Goal: Task Accomplishment & Management: Manage account settings

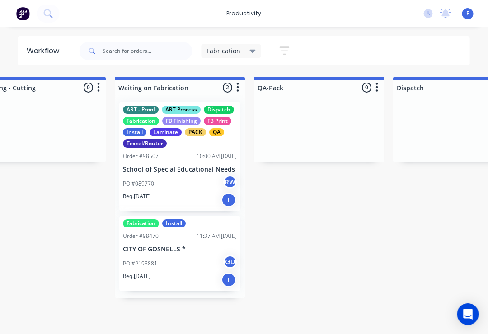
scroll to position [0, 597]
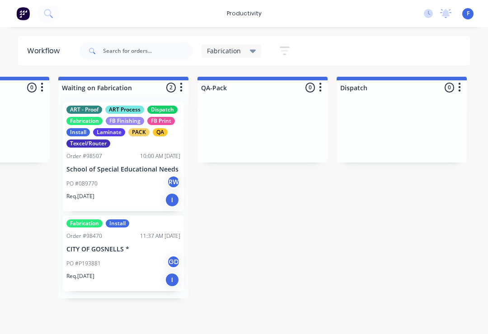
scroll to position [0, 664]
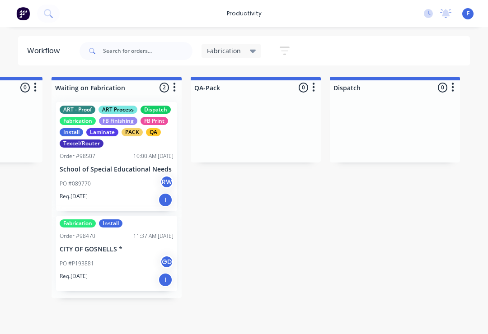
click at [240, 45] on div "Fabrication" at bounding box center [232, 51] width 60 height 14
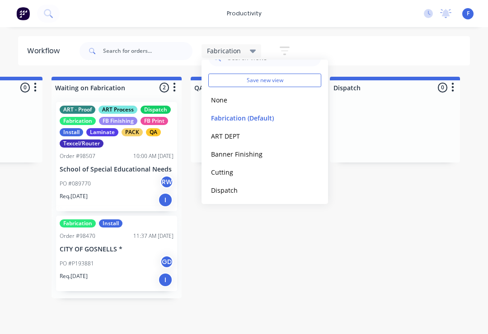
scroll to position [9, 0]
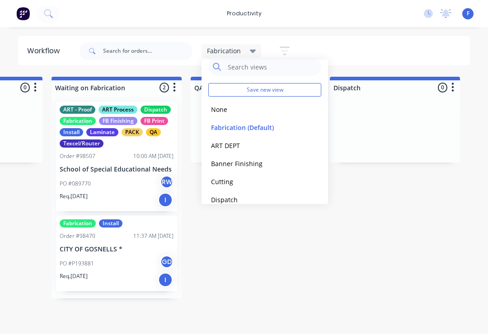
click at [223, 108] on button "None" at bounding box center [256, 109] width 96 height 10
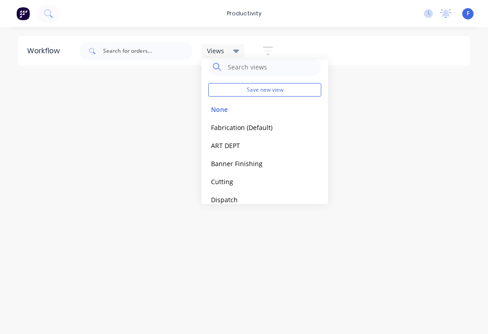
scroll to position [0, 0]
click at [303, 128] on button "Fabrication (Default)" at bounding box center [256, 127] width 96 height 10
click at [0, 0] on button "edit" at bounding box center [0, 0] width 0 height 0
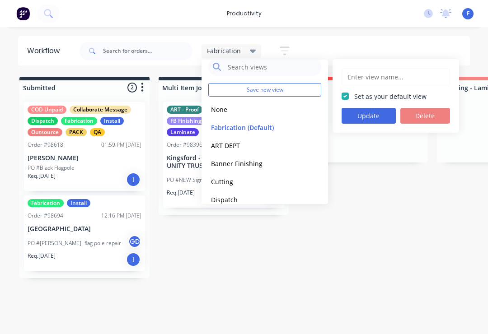
type input "Fabrication"
checkbox input "true"
click at [431, 113] on button "Delete" at bounding box center [425, 116] width 50 height 16
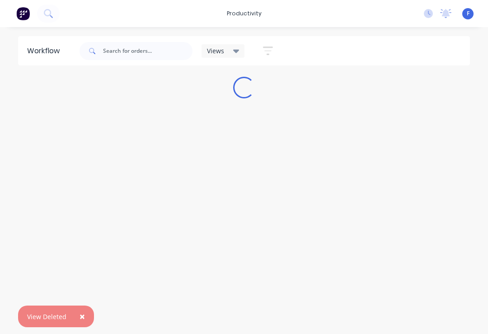
click at [278, 263] on div "Workflow Views Save new view None (Default) edit ART DEPT edit Banner Finishing…" at bounding box center [244, 176] width 488 height 280
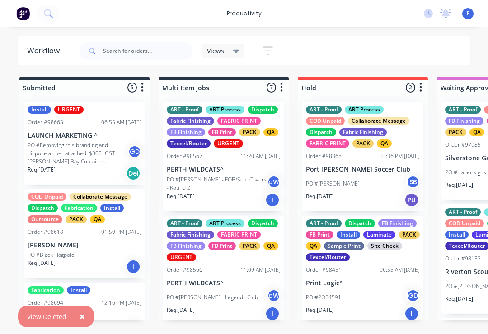
click at [223, 48] on span "Views" at bounding box center [215, 50] width 17 height 9
click at [332, 44] on div "Views Save new view None (Default) edit ART DEPT edit Banner Finishing edit Cut…" at bounding box center [274, 51] width 393 height 27
click at [273, 47] on icon "button" at bounding box center [268, 51] width 10 height 9
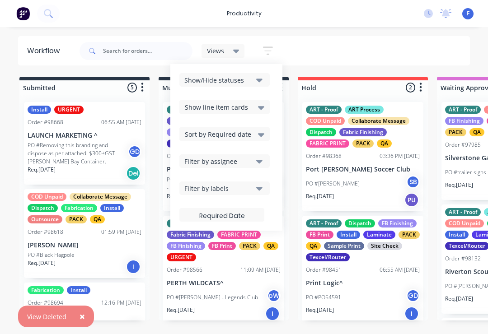
scroll to position [1, 0]
click at [243, 185] on div "Filter by labels" at bounding box center [218, 188] width 68 height 9
click at [252, 203] on div "Show/Hide statuses Show line item cards Show line item cards Hide line item car…" at bounding box center [226, 147] width 94 height 149
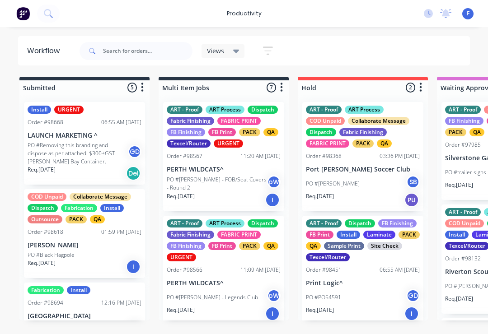
click at [237, 50] on icon at bounding box center [236, 52] width 6 height 4
click at [264, 52] on icon "button" at bounding box center [268, 50] width 10 height 11
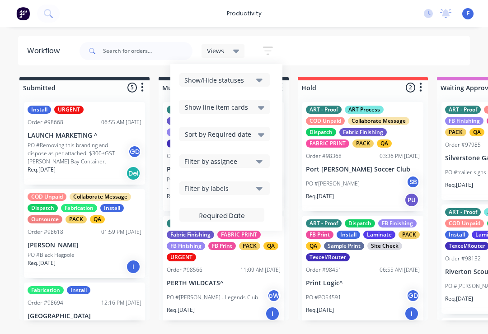
click at [254, 193] on button "Filter by labels" at bounding box center [224, 189] width 90 height 14
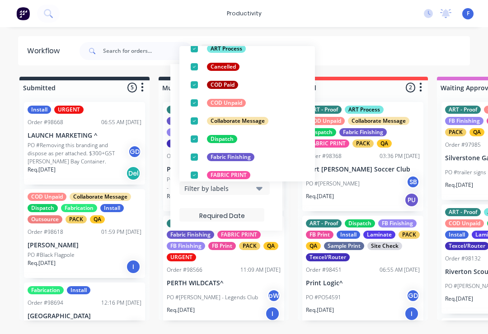
scroll to position [93, 0]
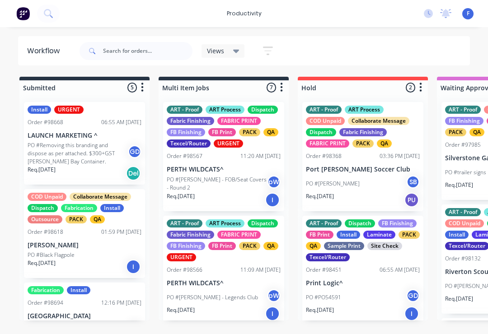
click at [361, 57] on div "Views Save new view None (Default) edit ART DEPT edit Banner Finishing edit Cut…" at bounding box center [274, 51] width 393 height 27
click at [237, 50] on icon at bounding box center [236, 52] width 6 height 4
click at [368, 47] on div "Views Save new view None (Default) edit ART DEPT edit Banner Finishing edit Cut…" at bounding box center [274, 51] width 393 height 27
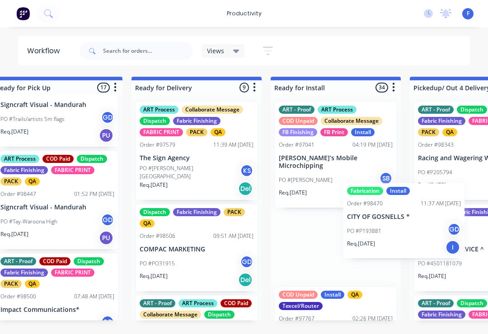
scroll to position [1, 2676]
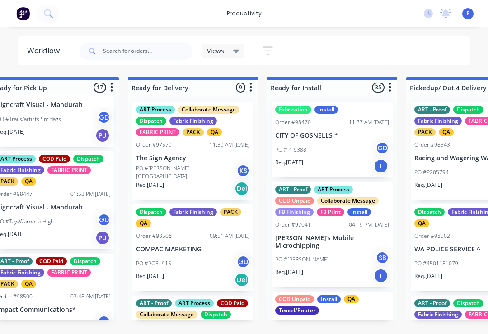
click at [226, 56] on div "Views" at bounding box center [223, 51] width 43 height 14
click at [344, 50] on div "Views Save new view None (Default) edit ART DEPT edit Banner Finishing edit Cut…" at bounding box center [274, 51] width 393 height 27
click at [273, 56] on icon "button" at bounding box center [268, 50] width 10 height 11
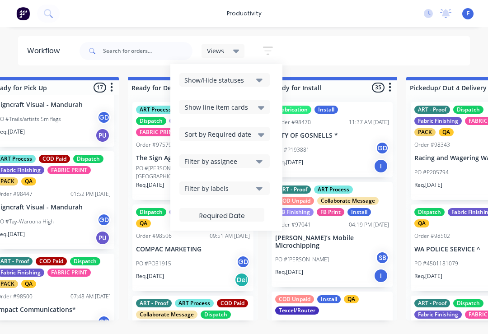
click at [255, 82] on button "Show/Hide statuses" at bounding box center [224, 80] width 90 height 14
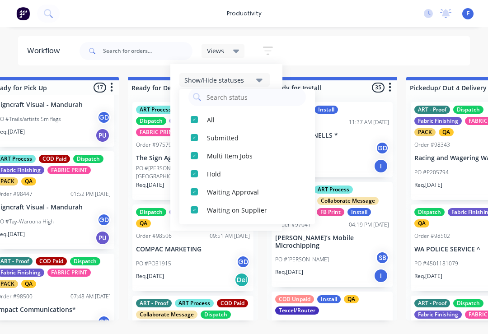
scroll to position [6, 0]
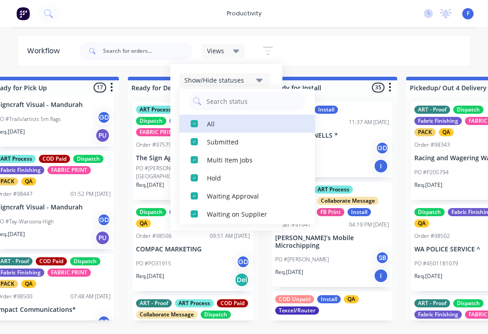
click at [211, 124] on div "All" at bounding box center [252, 123] width 90 height 9
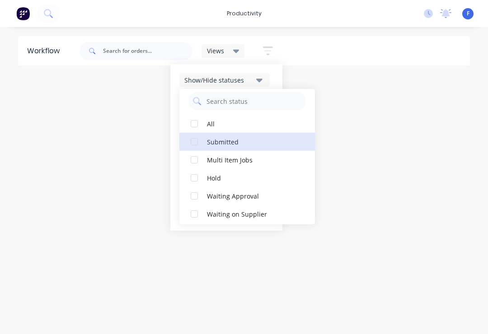
click at [248, 139] on div "Submitted" at bounding box center [252, 141] width 90 height 9
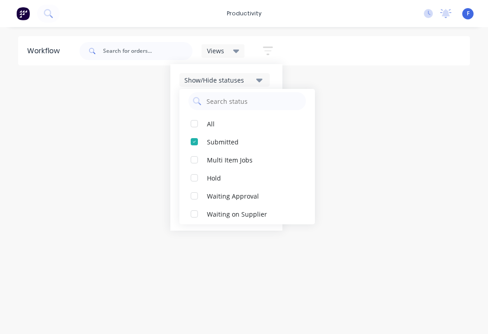
click at [259, 159] on div "Multi Item Jobs" at bounding box center [252, 159] width 90 height 9
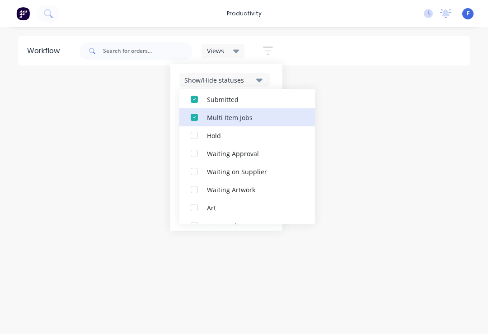
scroll to position [52, 0]
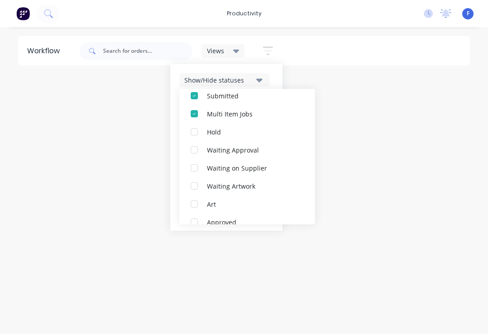
click at [274, 153] on div "Waiting Approval" at bounding box center [252, 149] width 90 height 9
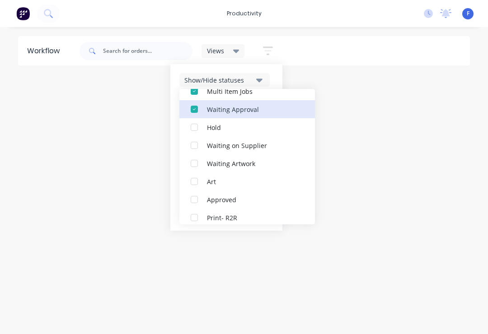
scroll to position [82, 0]
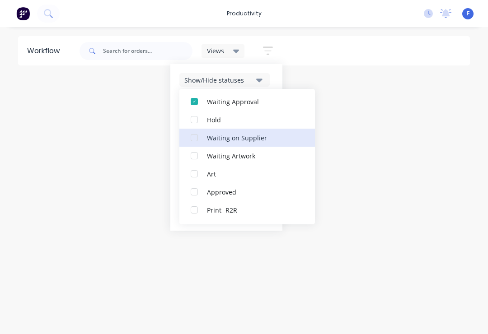
click at [267, 136] on div "Waiting on Supplier" at bounding box center [252, 137] width 90 height 9
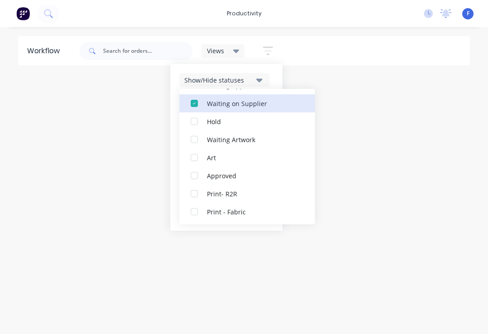
scroll to position [101, 0]
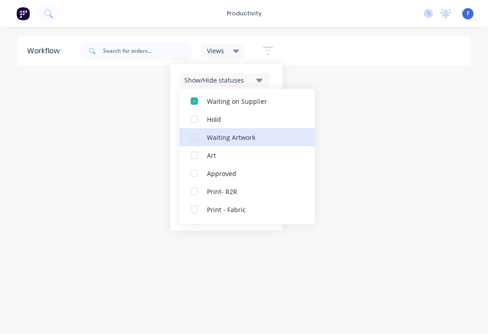
click at [263, 137] on div "Waiting Artwork" at bounding box center [252, 136] width 90 height 9
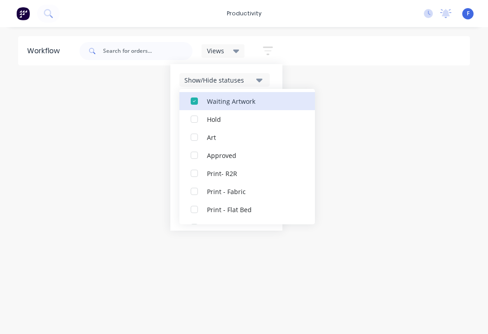
scroll to position [128, 0]
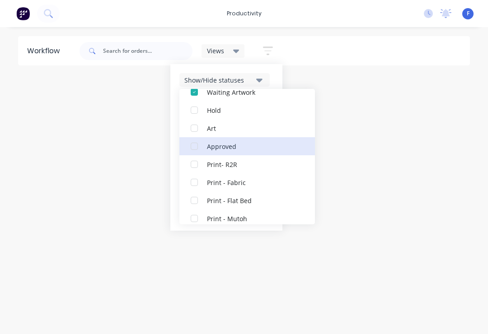
click at [249, 146] on div "Approved" at bounding box center [252, 145] width 90 height 9
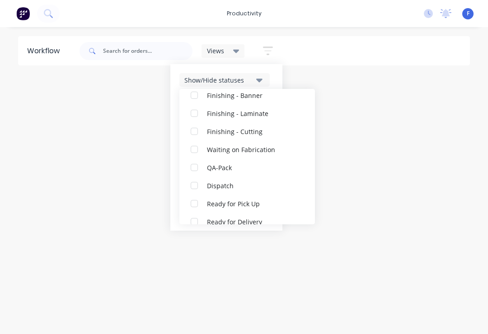
scroll to position [287, 0]
click at [269, 159] on button "Waiting on Fabrication" at bounding box center [247, 150] width 136 height 18
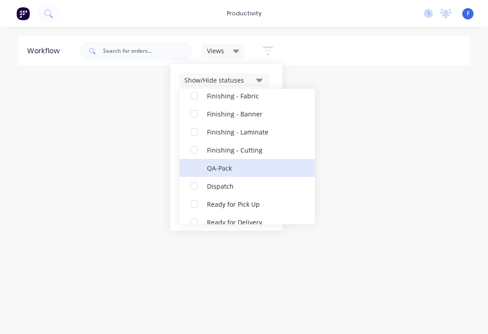
click at [231, 166] on div "QA-Pack" at bounding box center [252, 167] width 90 height 9
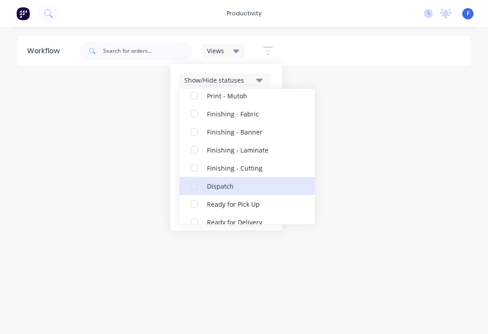
click at [231, 189] on div "Dispatch" at bounding box center [252, 185] width 90 height 9
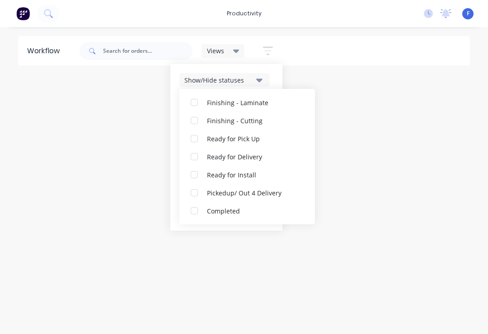
scroll to position [353, 0]
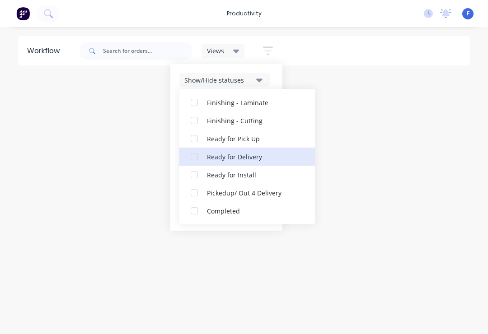
click at [268, 159] on div "Ready for Delivery" at bounding box center [252, 156] width 90 height 9
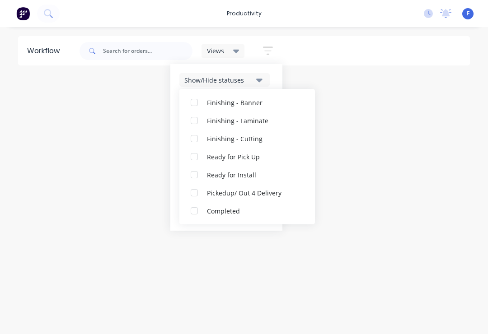
click at [259, 158] on div "Ready for Pick Up" at bounding box center [252, 156] width 90 height 9
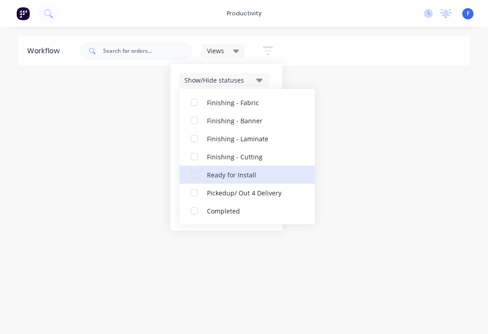
click at [254, 176] on div "Ready for Install" at bounding box center [252, 174] width 90 height 9
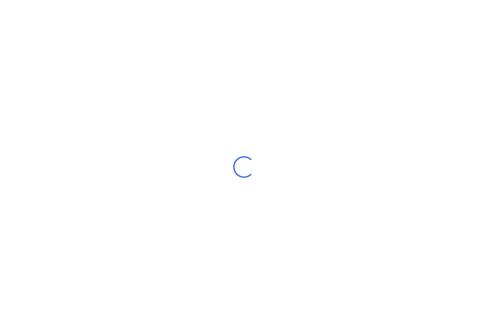
scroll to position [0, 3]
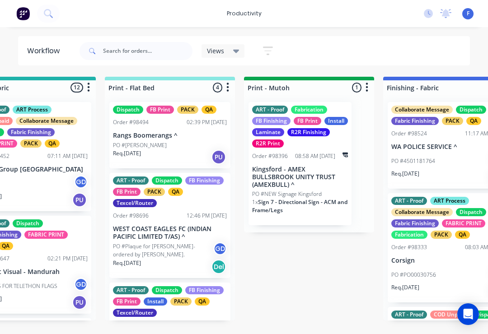
scroll to position [0, 1315]
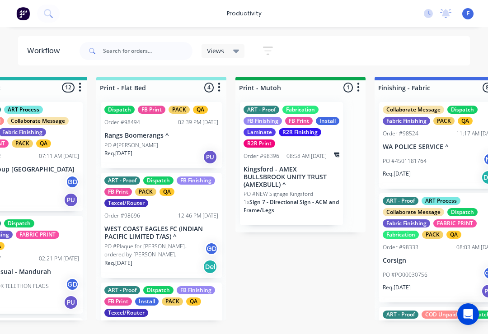
click at [262, 55] on button "button" at bounding box center [268, 51] width 29 height 18
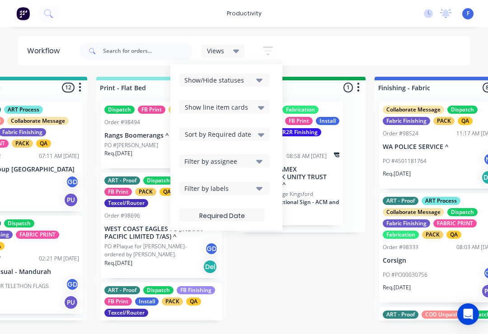
click at [249, 86] on button "Show/Hide statuses" at bounding box center [224, 80] width 90 height 14
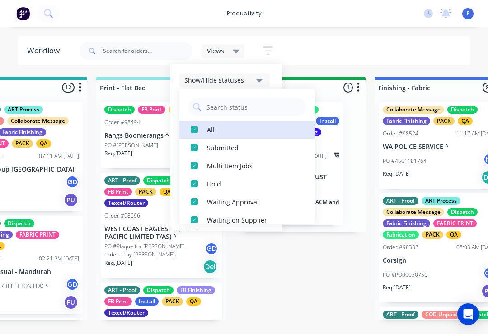
click at [209, 132] on div "All" at bounding box center [252, 129] width 90 height 9
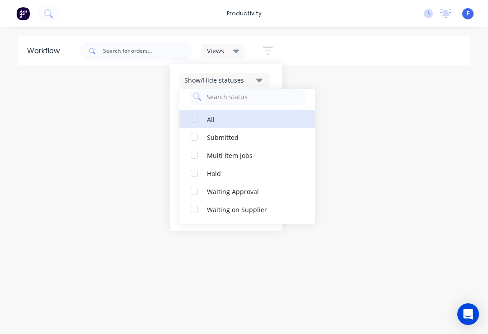
scroll to position [9, 0]
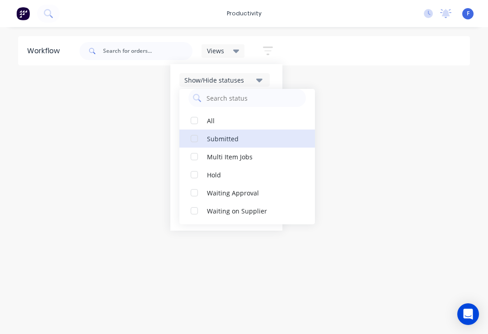
click at [247, 137] on div "Submitted" at bounding box center [252, 138] width 90 height 9
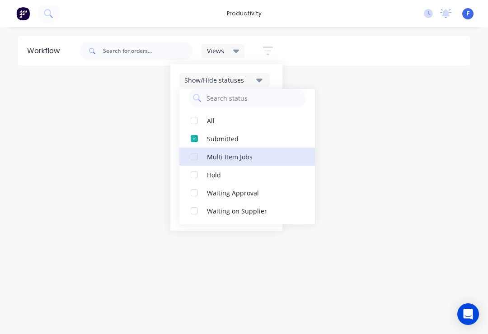
click at [258, 159] on div "Multi Item Jobs" at bounding box center [252, 156] width 90 height 9
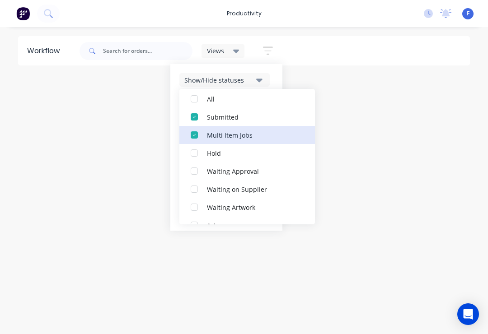
scroll to position [33, 0]
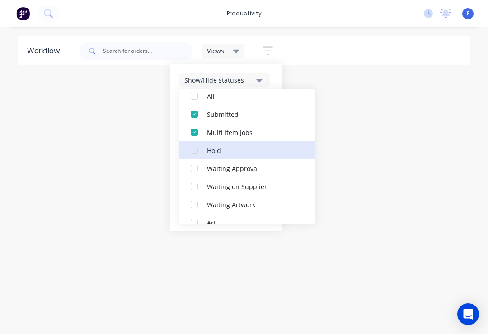
click at [254, 144] on button "Hold" at bounding box center [247, 150] width 136 height 18
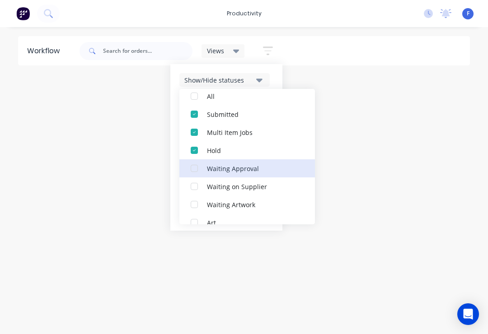
click at [264, 163] on button "Waiting Approval" at bounding box center [247, 169] width 136 height 18
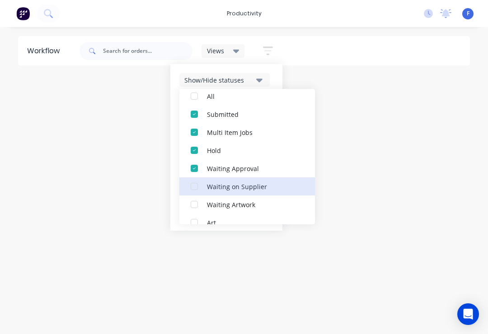
click at [278, 184] on div "Waiting on Supplier" at bounding box center [252, 186] width 90 height 9
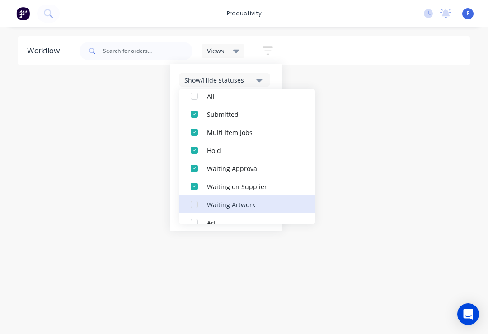
click at [270, 210] on button "Waiting Artwork" at bounding box center [247, 205] width 136 height 18
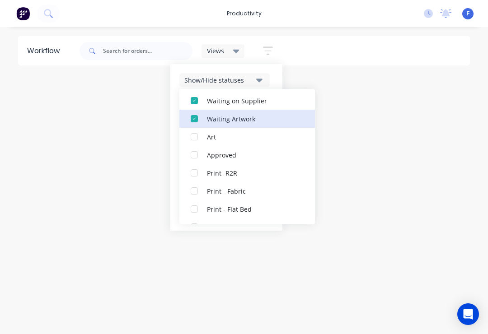
scroll to position [127, 0]
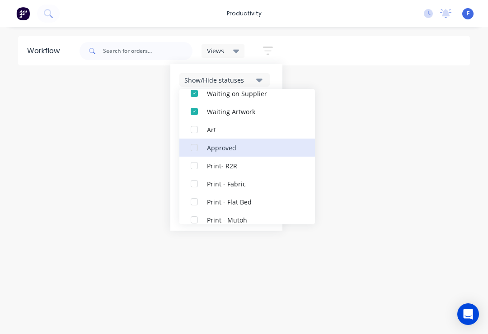
click at [266, 155] on button "Approved" at bounding box center [247, 148] width 136 height 18
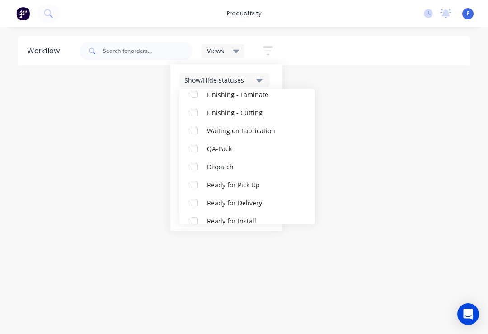
scroll to position [308, 0]
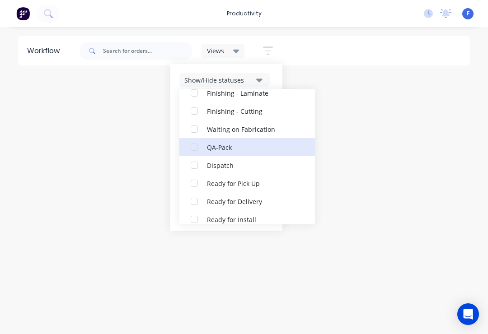
click at [252, 150] on div "QA-Pack" at bounding box center [252, 146] width 90 height 9
click at [269, 149] on div "Waiting on Fabrication" at bounding box center [252, 146] width 90 height 9
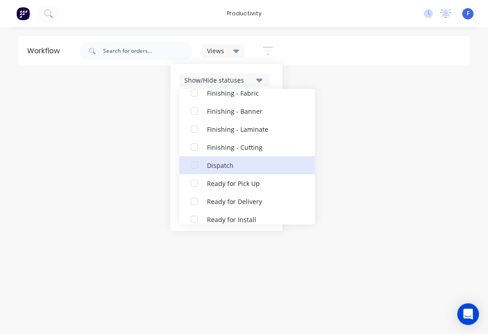
click at [250, 166] on div "Dispatch" at bounding box center [252, 164] width 90 height 9
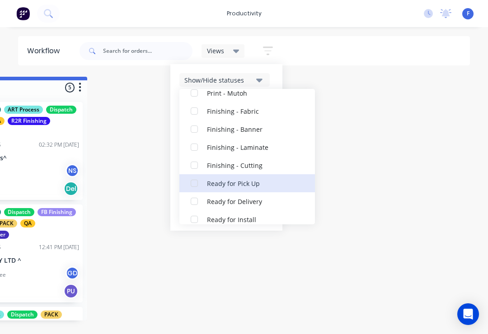
click at [270, 187] on div "Ready for Pick Up" at bounding box center [252, 183] width 90 height 9
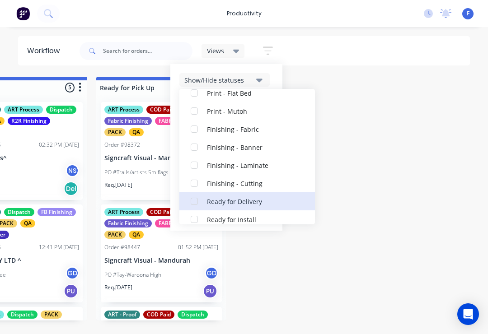
click at [273, 202] on div "Ready for Delivery" at bounding box center [252, 201] width 90 height 9
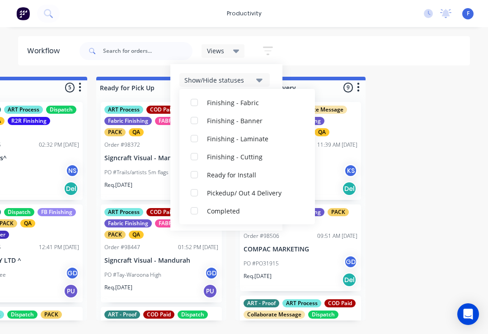
scroll to position [353, 0]
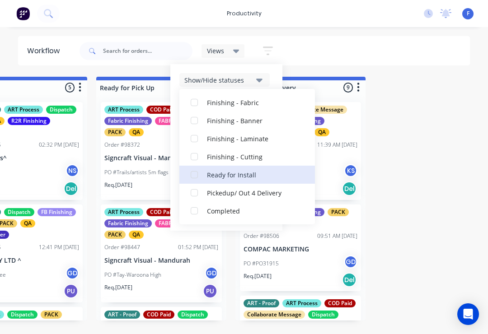
click at [265, 179] on div "Ready for Install" at bounding box center [252, 174] width 90 height 9
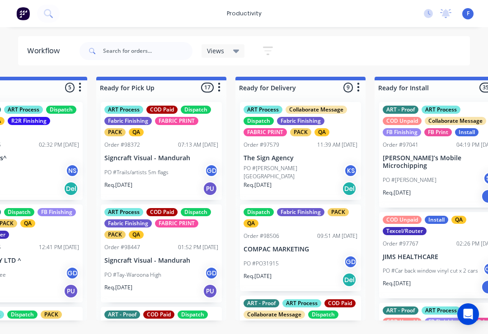
click at [355, 43] on div "Views Save new view None (Default) edit ART DEPT edit Banner Finishing edit Cut…" at bounding box center [274, 51] width 393 height 27
click at [168, 52] on input "text" at bounding box center [147, 51] width 89 height 18
click at [232, 50] on div "Views" at bounding box center [223, 51] width 33 height 8
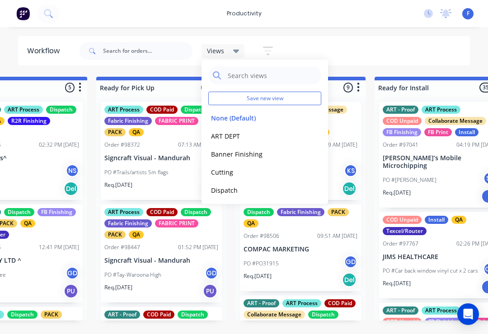
click at [284, 97] on button "Save new view" at bounding box center [264, 99] width 113 height 14
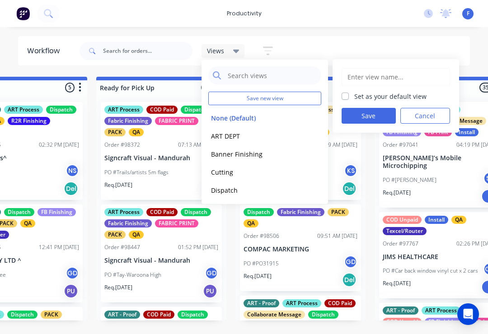
click at [391, 96] on label "Set as your default view" at bounding box center [390, 96] width 72 height 9
click at [349, 96] on input "Set as your default view" at bounding box center [345, 96] width 7 height 9
checkbox input "true"
click at [377, 80] on input "text" at bounding box center [396, 77] width 99 height 17
type input "Fabrication"
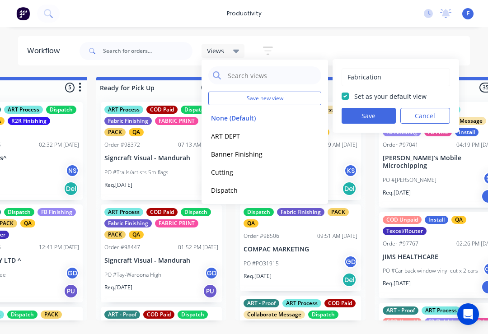
click at [370, 122] on button "Save" at bounding box center [369, 116] width 54 height 16
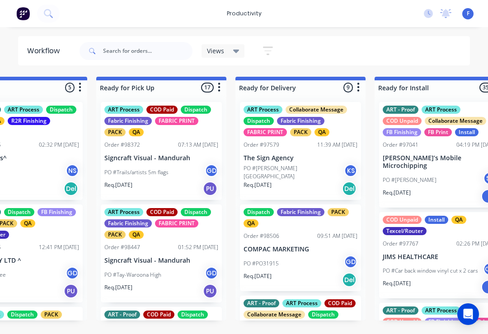
click at [398, 41] on div "Views Save new view None edit Fabrication (Default) edit ART DEPT edit Banner F…" at bounding box center [274, 51] width 393 height 27
click at [272, 50] on icon "button" at bounding box center [268, 50] width 10 height 11
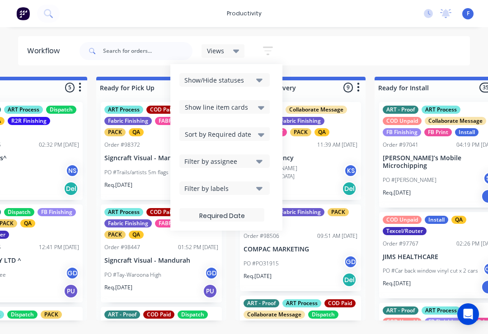
click at [256, 192] on button "Filter by labels" at bounding box center [224, 189] width 90 height 14
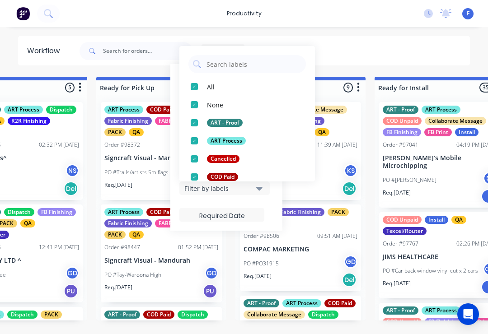
click at [191, 89] on div "button" at bounding box center [194, 87] width 18 height 18
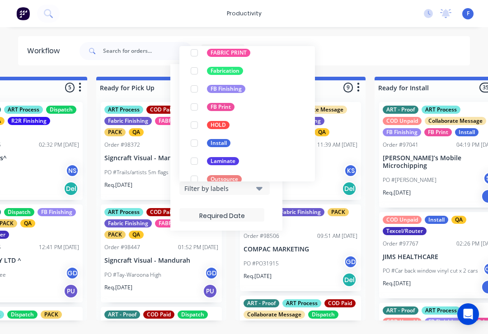
scroll to position [194, 0]
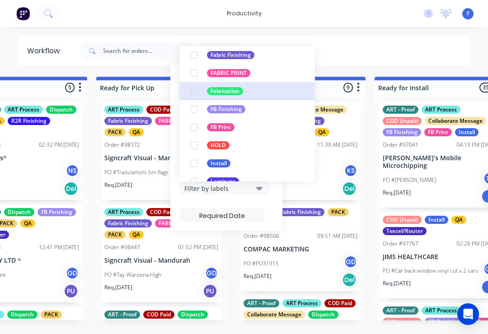
click at [233, 87] on button "Fabrication" at bounding box center [247, 91] width 136 height 18
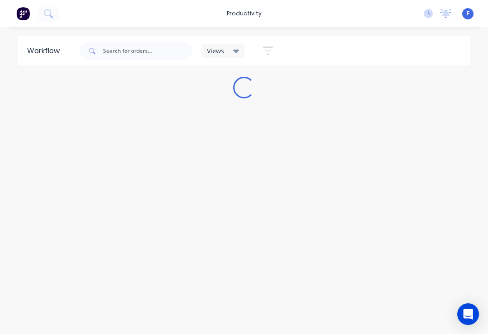
click at [488, 47] on html "productivity productivity Workflow Planner Delivery Scheduling Timesheets No ne…" at bounding box center [244, 140] width 488 height 280
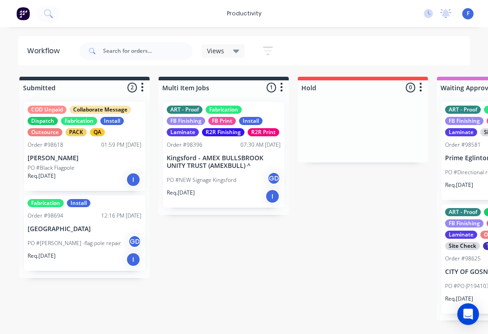
click at [272, 46] on icon "button" at bounding box center [268, 50] width 10 height 11
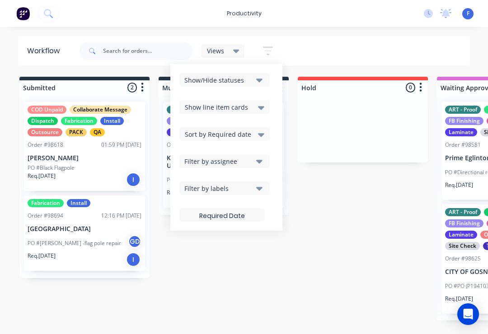
click at [381, 56] on div "Views Save new view None edit Fabrication (Default) edit ART DEPT edit Banner F…" at bounding box center [274, 51] width 393 height 27
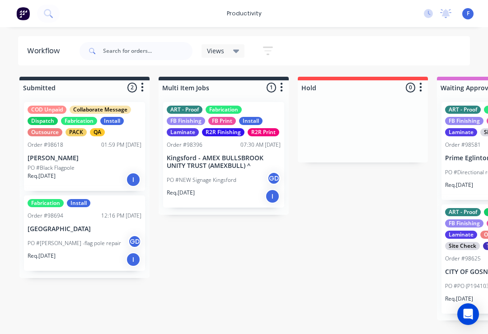
click at [223, 49] on span "Views" at bounding box center [215, 50] width 17 height 9
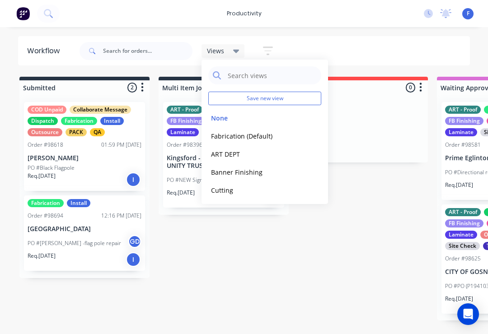
click at [290, 103] on button "Save new view" at bounding box center [264, 99] width 113 height 14
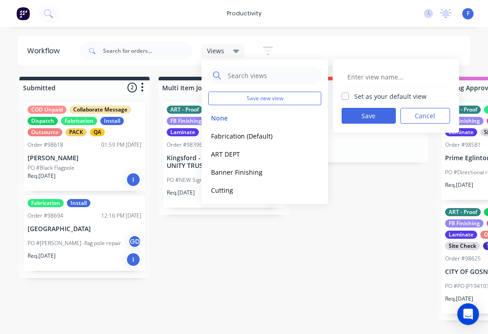
click at [396, 78] on input "text" at bounding box center [396, 77] width 99 height 17
type input "Fabrication"
click at [410, 93] on label "Set as your default view" at bounding box center [390, 96] width 72 height 9
click at [349, 93] on input "Set as your default view" at bounding box center [345, 96] width 7 height 9
checkbox input "true"
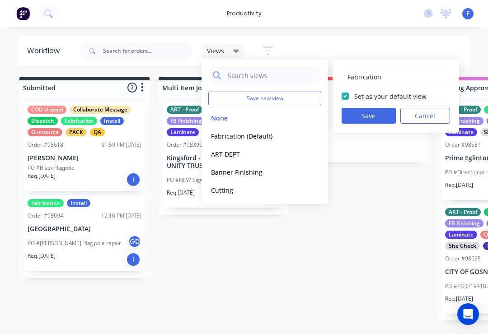
click at [370, 116] on button "Save" at bounding box center [369, 116] width 54 height 16
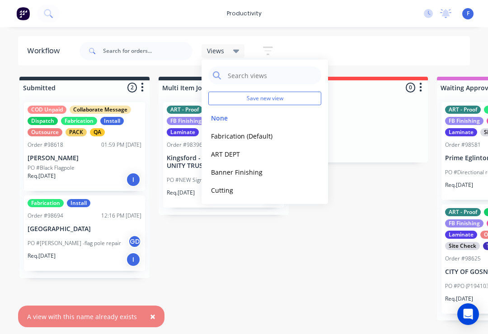
click at [0, 0] on button "edit" at bounding box center [0, 0] width 0 height 0
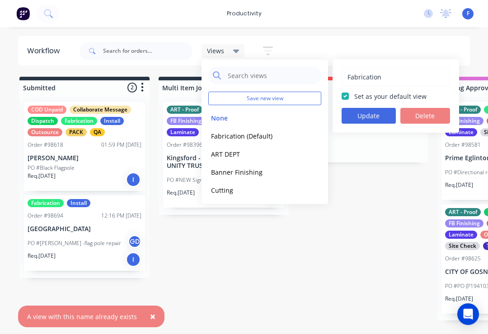
click at [413, 81] on input "Fabrication" at bounding box center [396, 77] width 99 height 17
type input "Fabrication 2"
click at [406, 97] on label "Set as your default view" at bounding box center [390, 96] width 72 height 9
click at [349, 97] on input "Set as your default view" at bounding box center [345, 96] width 7 height 9
checkbox input "false"
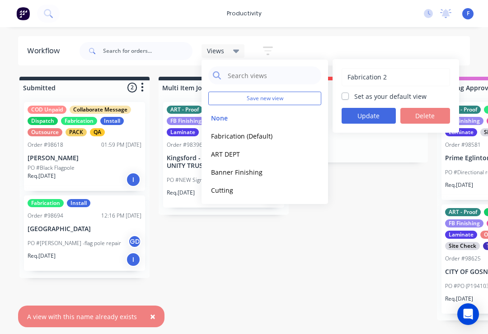
click at [371, 120] on button "Update" at bounding box center [369, 116] width 54 height 16
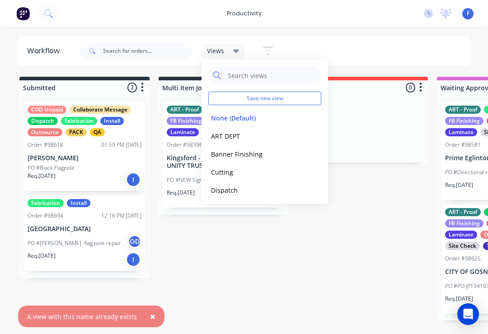
click at [291, 94] on button "Save new view" at bounding box center [264, 99] width 113 height 14
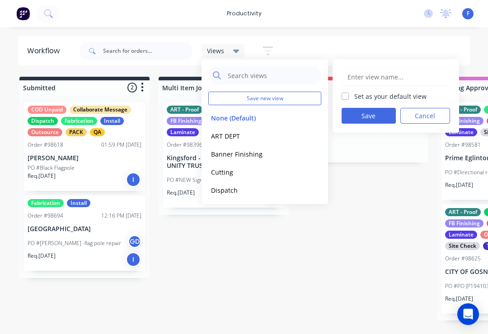
click at [392, 76] on input "text" at bounding box center [396, 77] width 99 height 17
type input "Fabrication"
click at [397, 96] on label "Set as your default view" at bounding box center [390, 96] width 72 height 9
click at [349, 96] on input "Set as your default view" at bounding box center [345, 96] width 7 height 9
checkbox input "true"
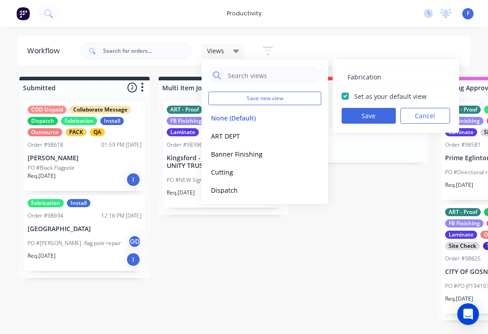
click at [375, 115] on button "Save" at bounding box center [369, 116] width 54 height 16
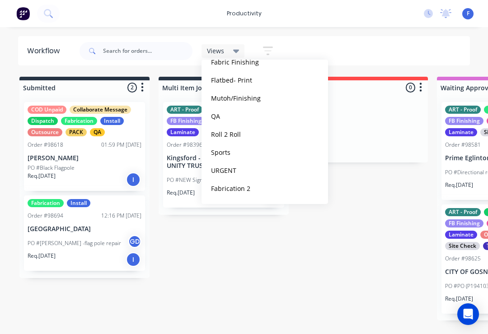
scroll to position [165, 0]
click at [0, 0] on button "edit" at bounding box center [0, 0] width 0 height 0
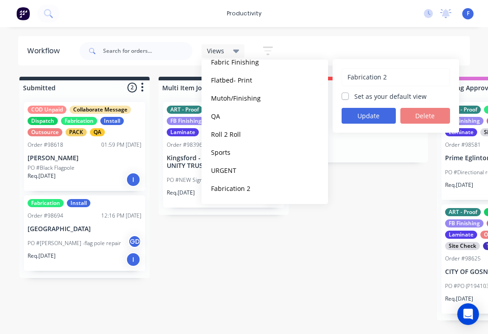
click at [432, 120] on button "Delete" at bounding box center [425, 116] width 50 height 16
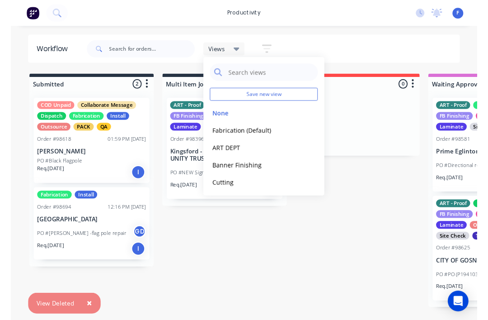
scroll to position [0, 0]
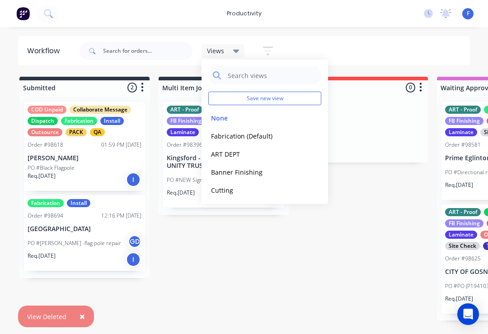
click at [411, 38] on div "Views Save new view None edit Fabrication (Default) edit ART DEPT edit Banner F…" at bounding box center [274, 51] width 393 height 27
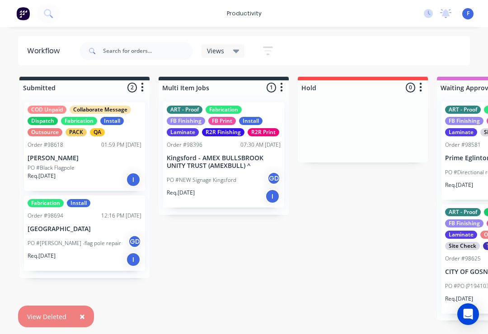
click at [85, 320] on button "×" at bounding box center [83, 317] width 24 height 22
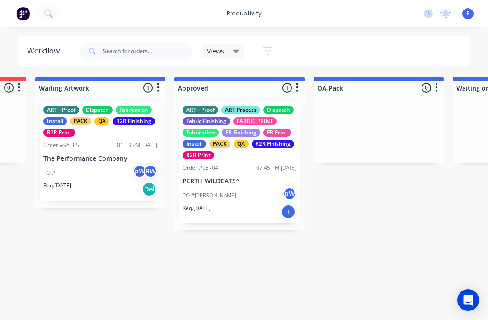
scroll to position [0, 680]
click at [230, 135] on div "FB Finishing" at bounding box center [241, 132] width 38 height 8
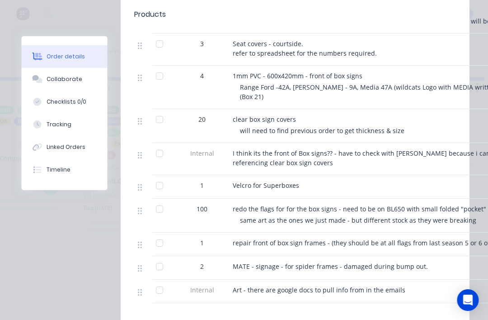
scroll to position [485, 0]
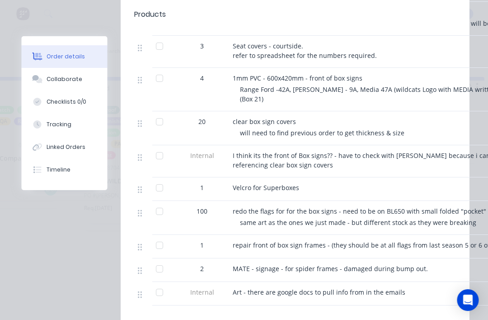
click at [59, 77] on div "Collaborate" at bounding box center [65, 79] width 36 height 8
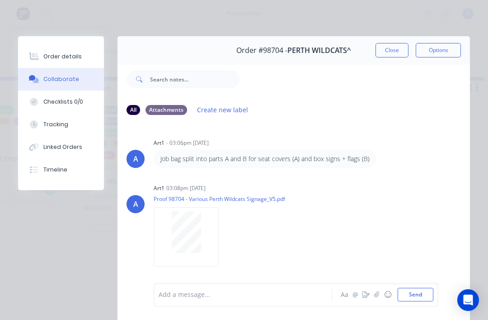
scroll to position [0, 0]
click at [388, 48] on button "Close" at bounding box center [392, 50] width 33 height 14
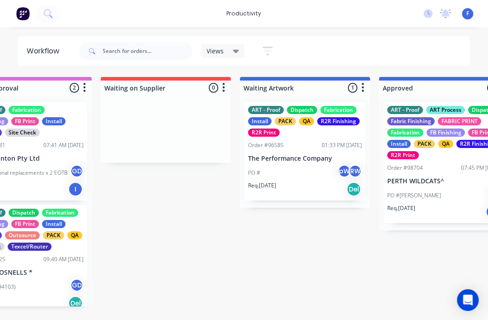
scroll to position [16, 476]
click at [311, 117] on div "QA" at bounding box center [306, 121] width 15 height 8
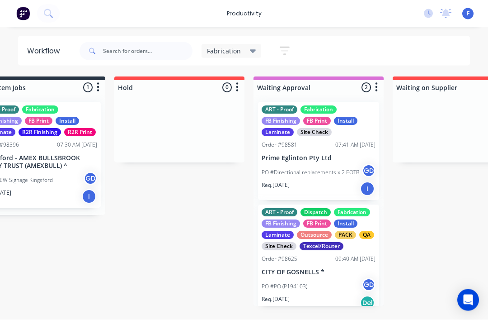
scroll to position [16, 184]
click at [336, 255] on div "09:40 AM [DATE]" at bounding box center [355, 259] width 40 height 8
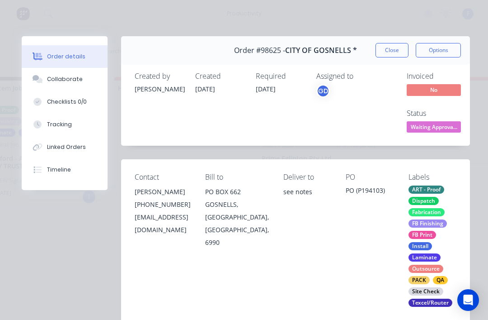
scroll to position [0, 0]
click at [400, 47] on button "Close" at bounding box center [392, 50] width 33 height 14
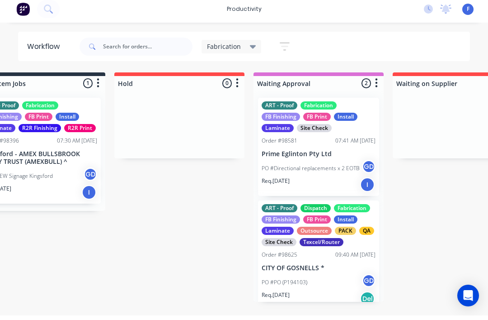
scroll to position [0, 184]
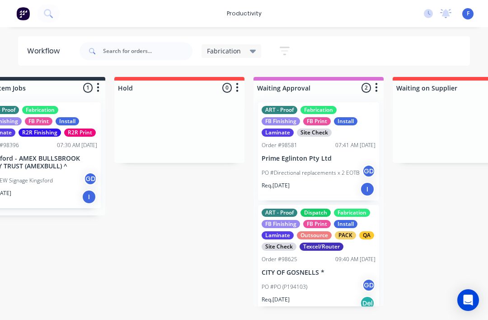
click at [316, 251] on div "ART - Proof Dispatch Fabrication FB Finishing FB Print Install Laminate Outsour…" at bounding box center [318, 259] width 121 height 109
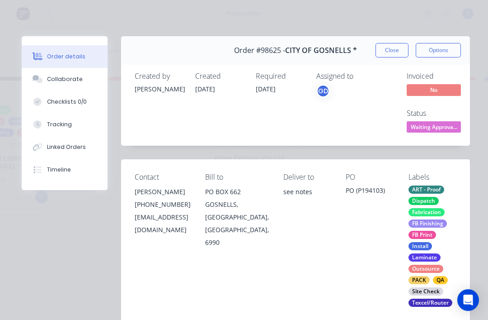
scroll to position [0, 0]
click at [392, 47] on button "Close" at bounding box center [392, 50] width 33 height 14
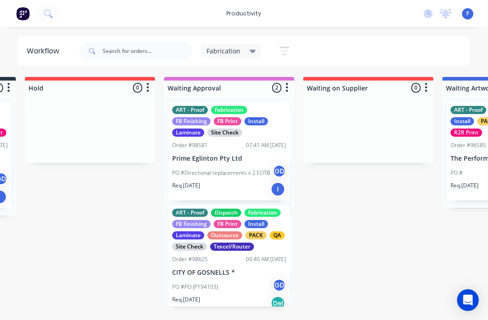
scroll to position [0, 274]
